Goal: Communication & Community: Answer question/provide support

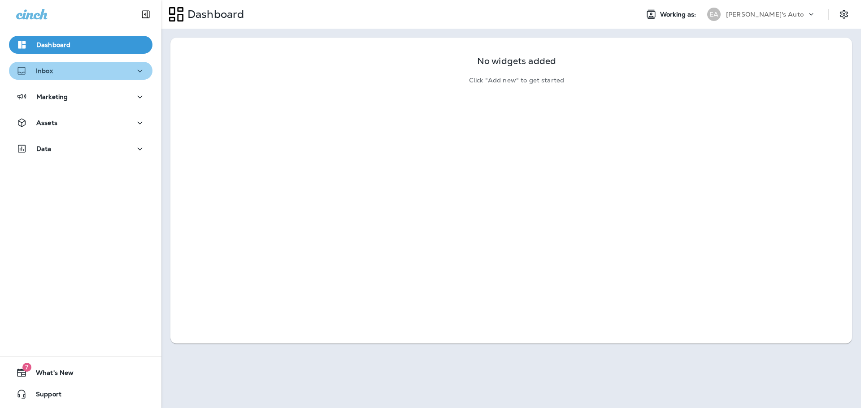
click at [82, 69] on div "Inbox" at bounding box center [80, 70] width 129 height 11
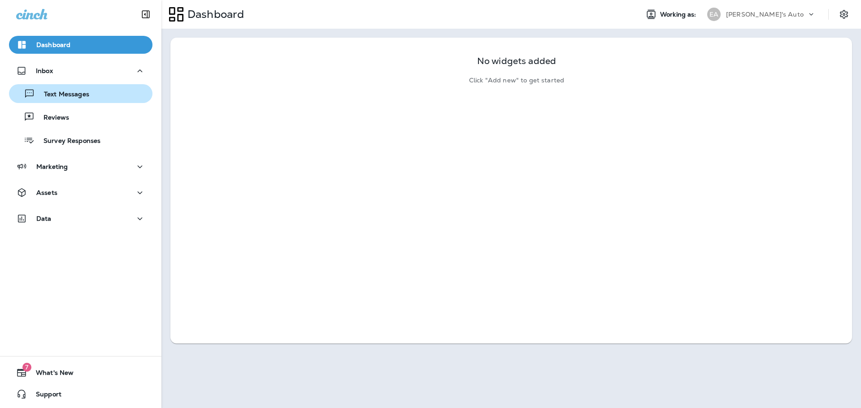
click at [94, 97] on div "Text Messages" at bounding box center [81, 93] width 136 height 13
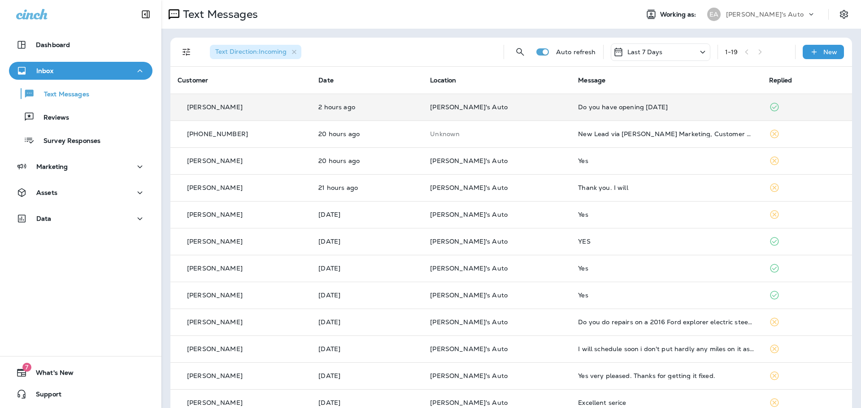
click at [664, 108] on div "Do you have opening [DATE]" at bounding box center [666, 107] width 176 height 7
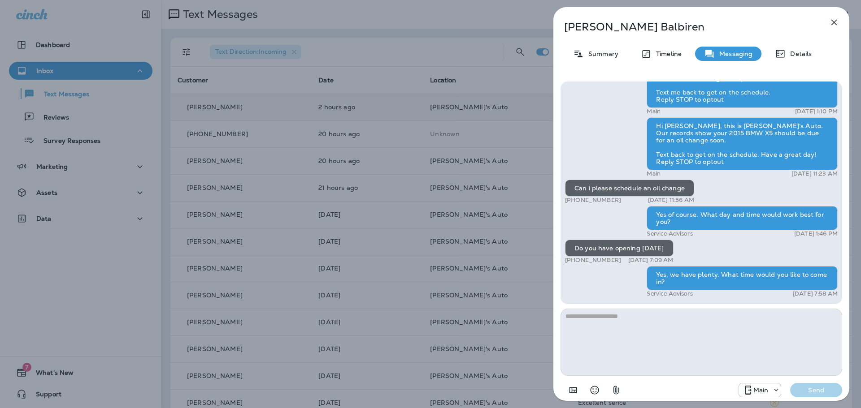
click at [430, 20] on div "[PERSON_NAME] Summary Timeline Messaging Details Hi [PERSON_NAME], this is [PER…" at bounding box center [430, 204] width 861 height 408
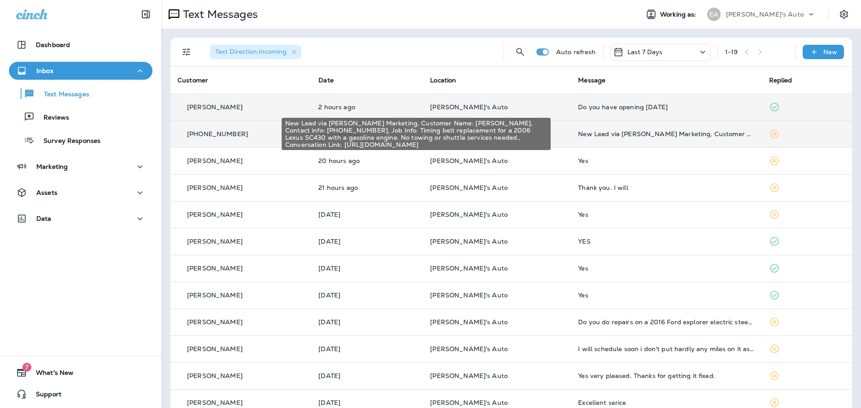
click at [665, 135] on div "New Lead via [PERSON_NAME] Marketing, Customer Name: [PERSON_NAME], Contact inf…" at bounding box center [666, 133] width 176 height 7
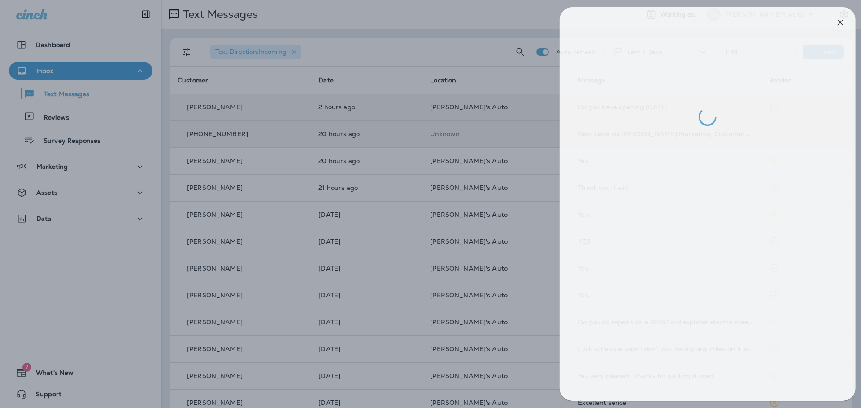
click at [396, 48] on div at bounding box center [436, 204] width 861 height 408
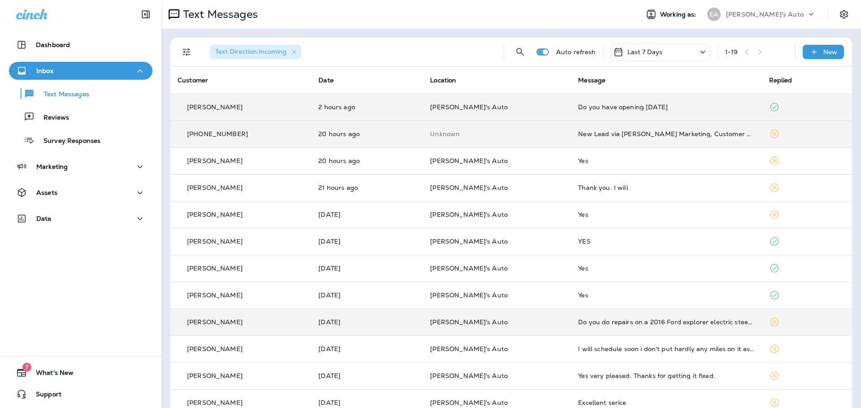
click at [661, 330] on td "Do you do repairs on a 2016 Ford explorer electric steering assist? Seems the p…" at bounding box center [666, 322] width 190 height 27
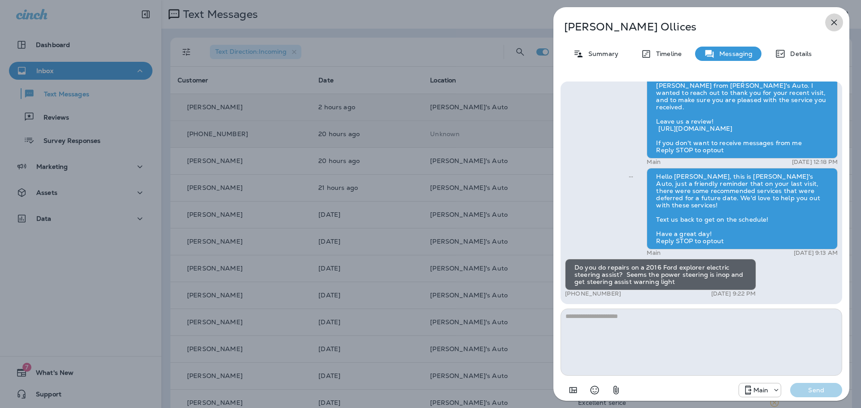
click at [831, 22] on icon "button" at bounding box center [833, 22] width 11 height 11
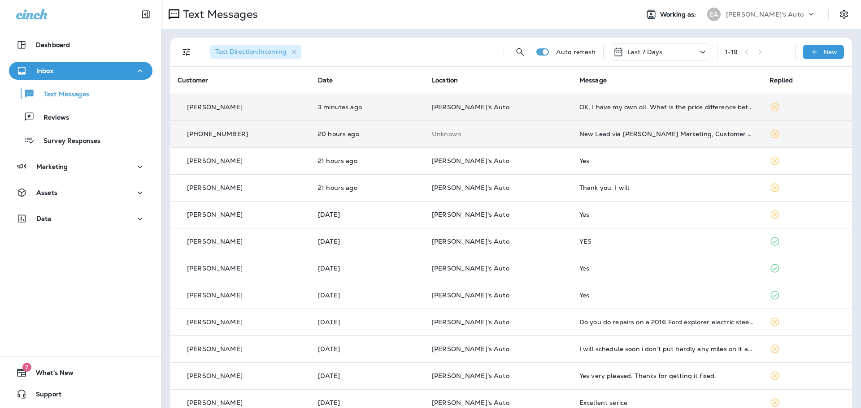
click at [260, 111] on div "[PERSON_NAME]" at bounding box center [241, 107] width 126 height 9
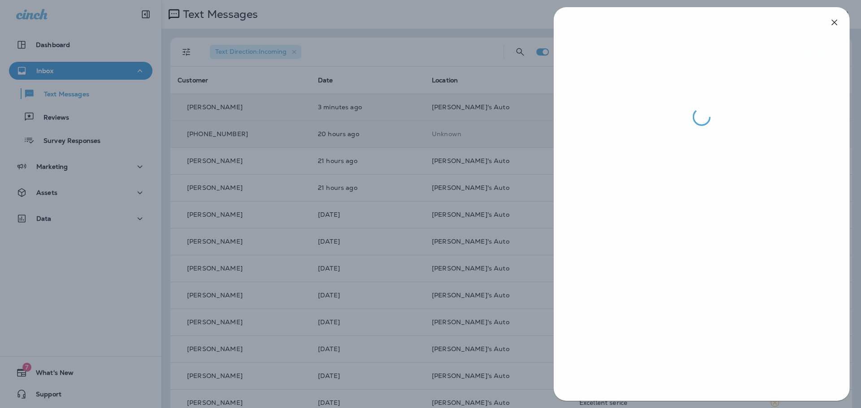
click at [409, 86] on div at bounding box center [430, 204] width 861 height 408
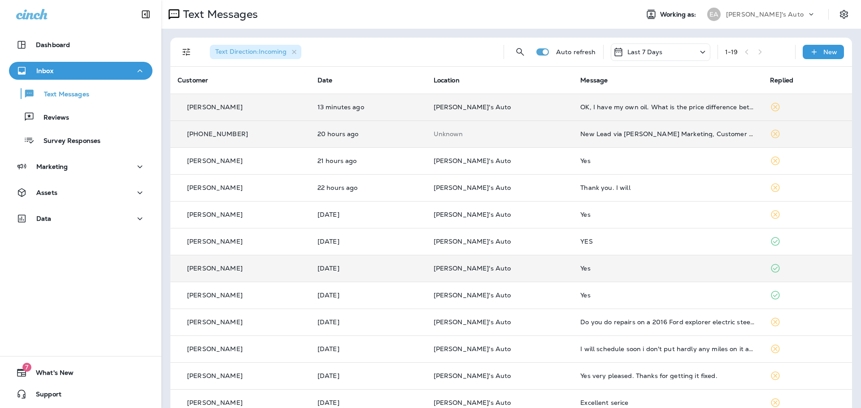
click at [381, 265] on p "[DATE]" at bounding box center [368, 268] width 102 height 7
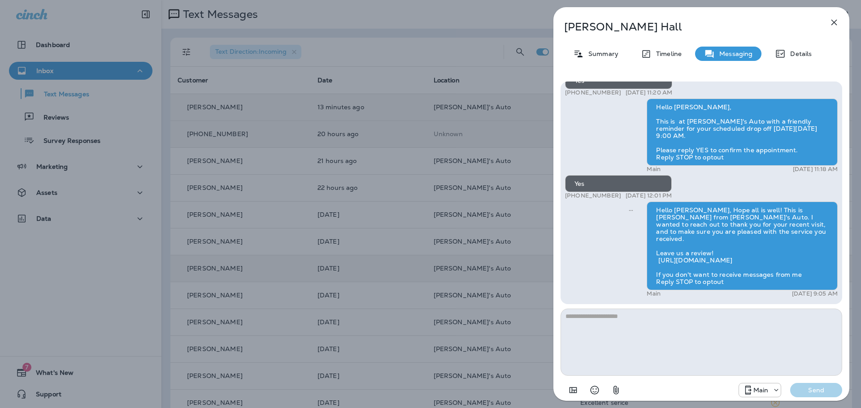
click at [835, 21] on icon "button" at bounding box center [833, 22] width 11 height 11
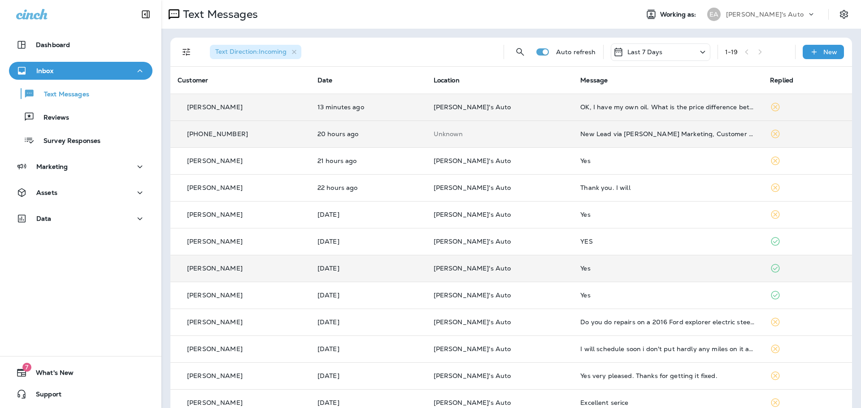
click at [770, 105] on icon at bounding box center [775, 107] width 11 height 11
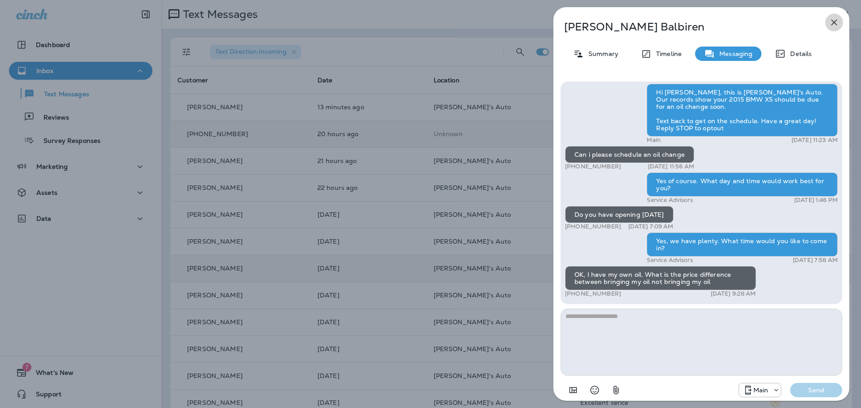
click at [831, 22] on icon "button" at bounding box center [833, 22] width 11 height 11
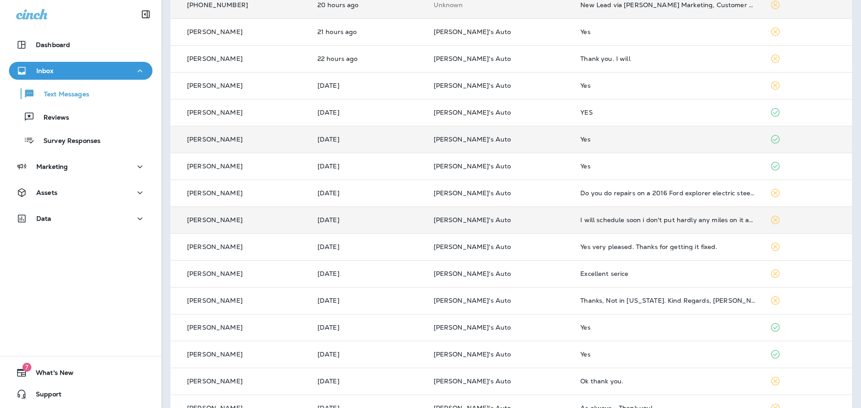
scroll to position [179, 0]
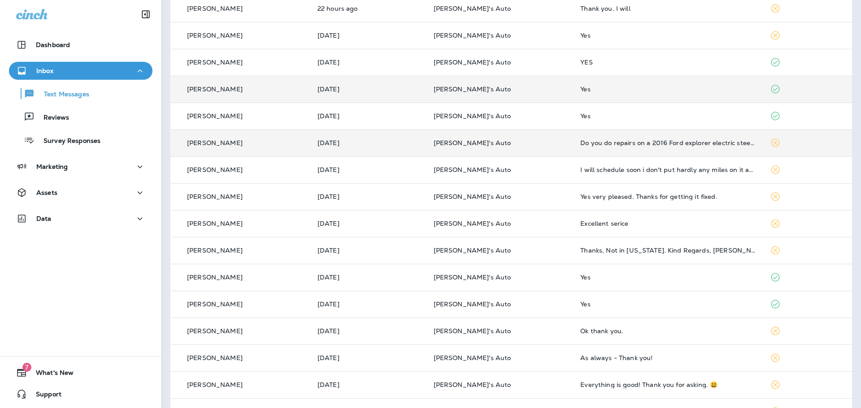
click at [771, 142] on icon at bounding box center [775, 143] width 9 height 9
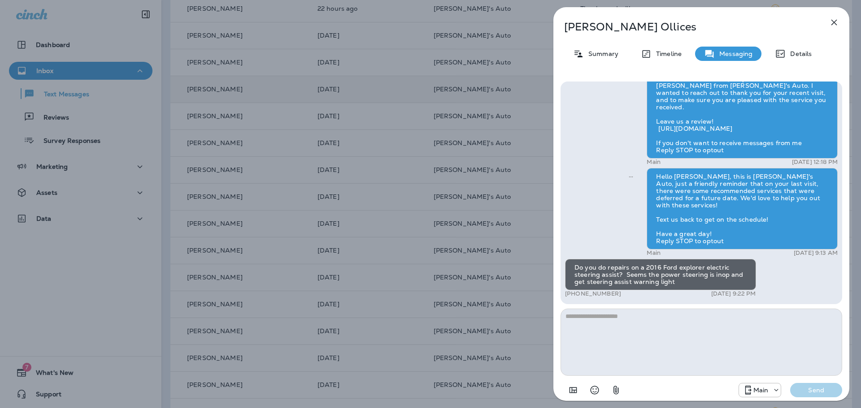
click at [832, 21] on icon "button" at bounding box center [834, 23] width 6 height 6
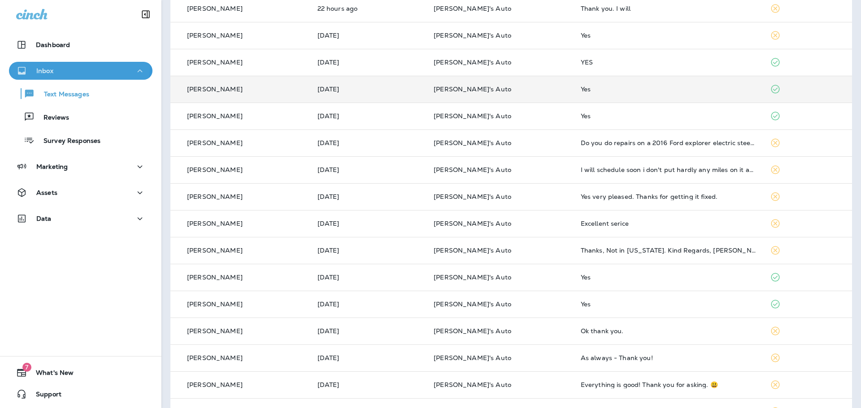
click at [54, 62] on button "Inbox" at bounding box center [80, 71] width 143 height 18
click at [74, 72] on div "Inbox" at bounding box center [80, 70] width 129 height 11
